Goal: Task Accomplishment & Management: Use online tool/utility

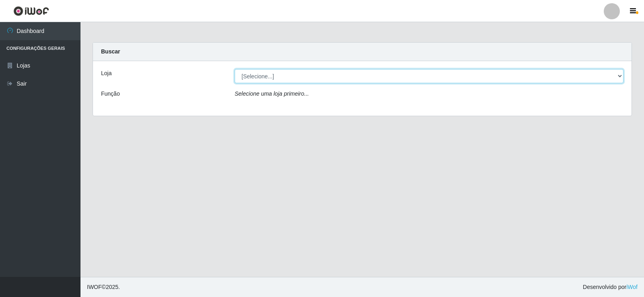
click at [619, 76] on select "[Selecione...] Supermercado Manaira" at bounding box center [429, 76] width 389 height 14
select select "443"
click at [235, 69] on select "[Selecione...] Supermercado Manaira" at bounding box center [429, 76] width 389 height 14
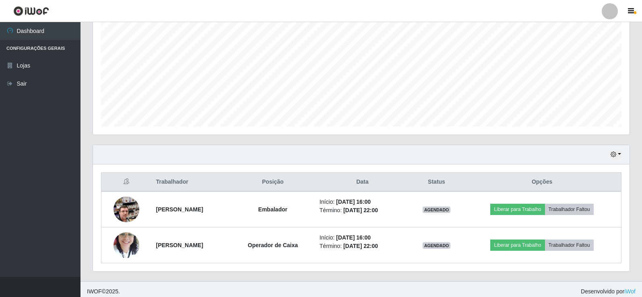
scroll to position [165, 0]
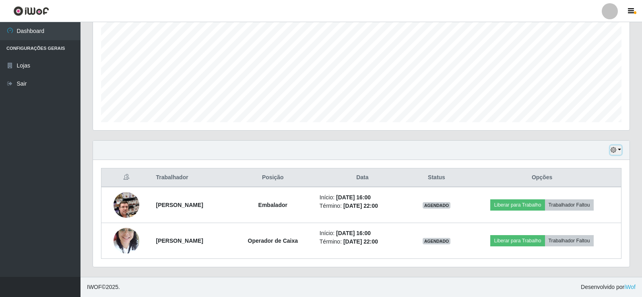
click at [618, 150] on button "button" at bounding box center [615, 150] width 11 height 9
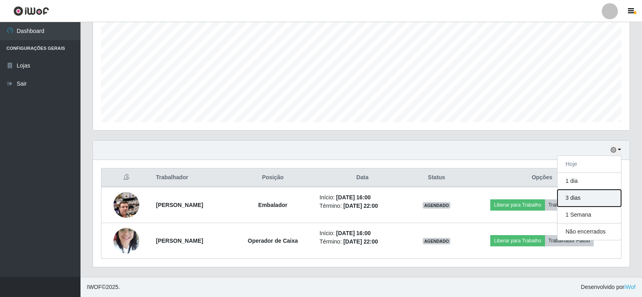
click at [593, 200] on button "3 dias" at bounding box center [589, 198] width 64 height 17
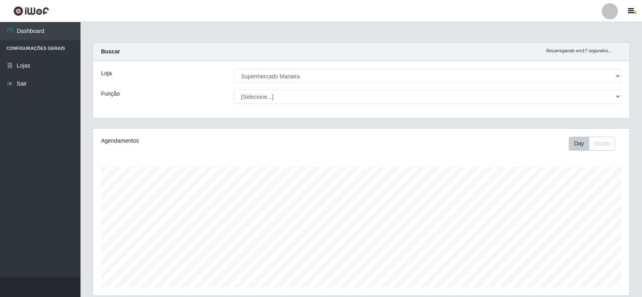
scroll to position [282, 0]
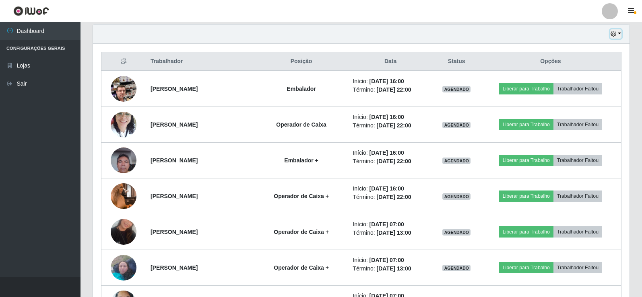
click at [621, 33] on button "button" at bounding box center [615, 33] width 11 height 9
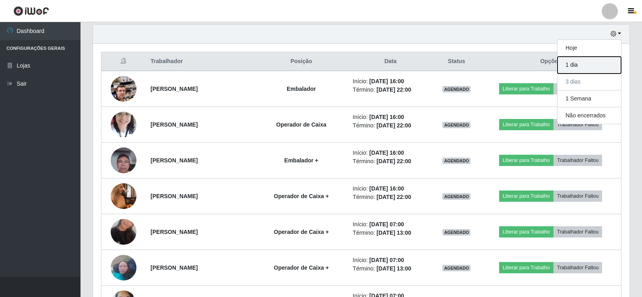
click at [585, 62] on button "1 dia" at bounding box center [589, 65] width 64 height 17
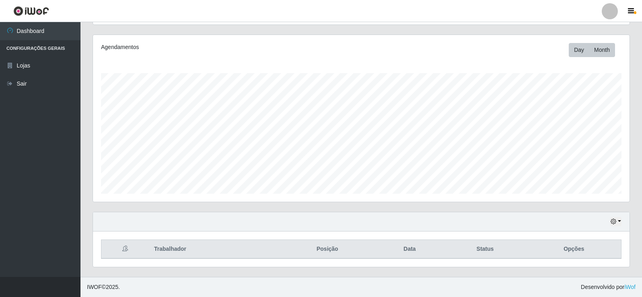
scroll to position [237, 0]
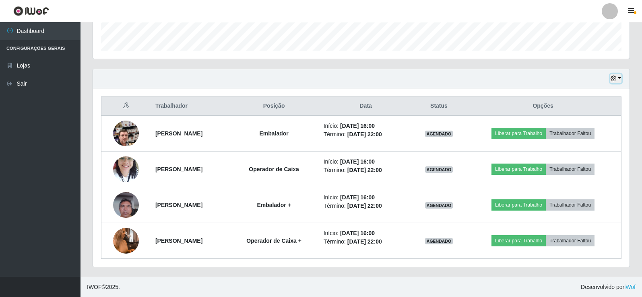
click at [621, 80] on button "button" at bounding box center [615, 78] width 11 height 9
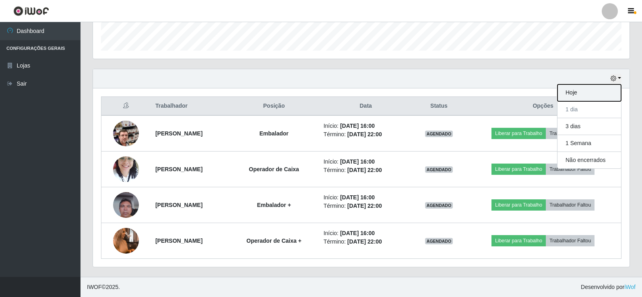
click at [603, 94] on button "Hoje" at bounding box center [589, 92] width 64 height 17
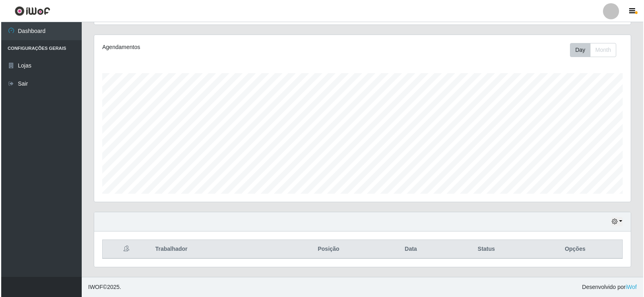
scroll to position [165, 0]
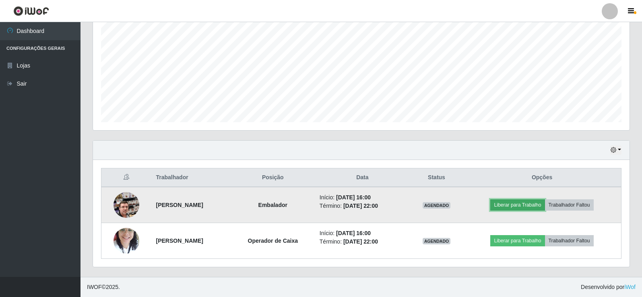
click at [521, 206] on button "Liberar para Trabalho" at bounding box center [517, 205] width 54 height 11
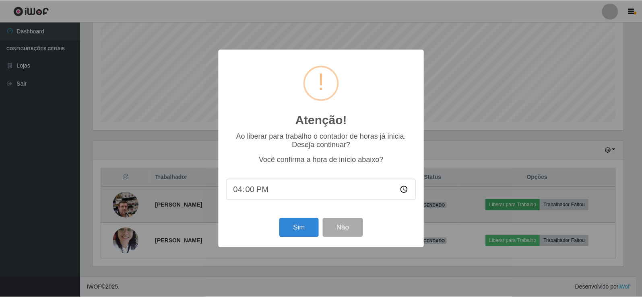
scroll to position [167, 532]
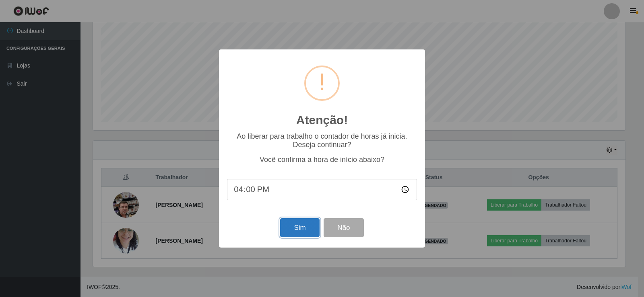
click at [289, 228] on button "Sim" at bounding box center [299, 227] width 39 height 19
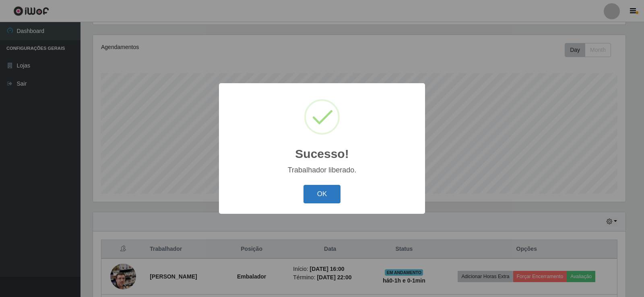
click at [311, 195] on button "OK" at bounding box center [321, 194] width 37 height 19
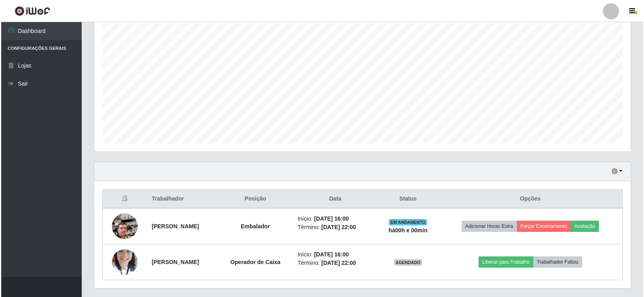
scroll to position [165, 0]
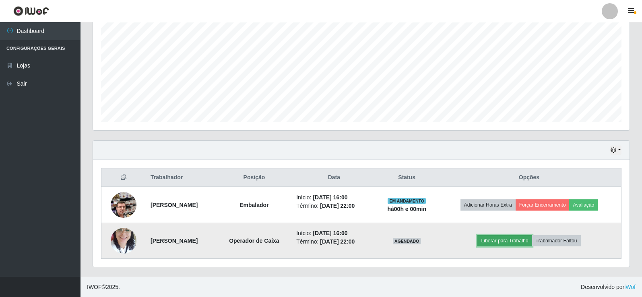
click at [516, 239] on button "Liberar para Trabalho" at bounding box center [504, 240] width 54 height 11
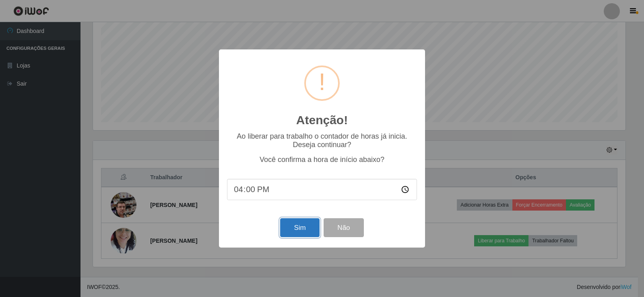
click at [301, 224] on button "Sim" at bounding box center [299, 227] width 39 height 19
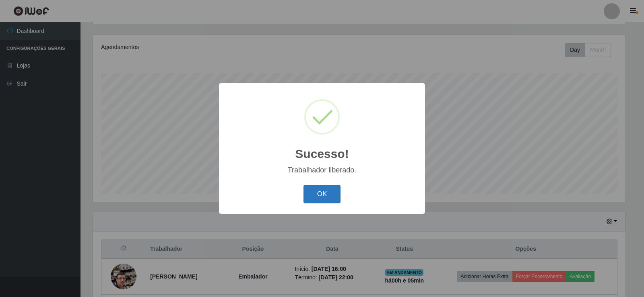
click at [318, 200] on button "OK" at bounding box center [321, 194] width 37 height 19
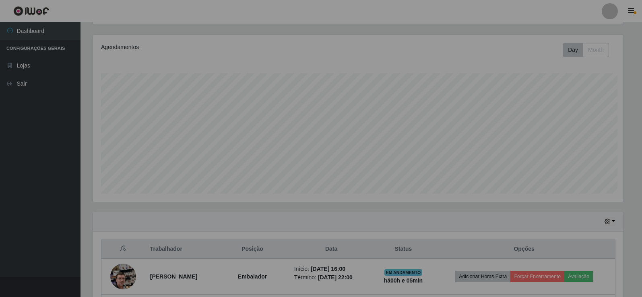
scroll to position [167, 536]
